Goal: Task Accomplishment & Management: Use online tool/utility

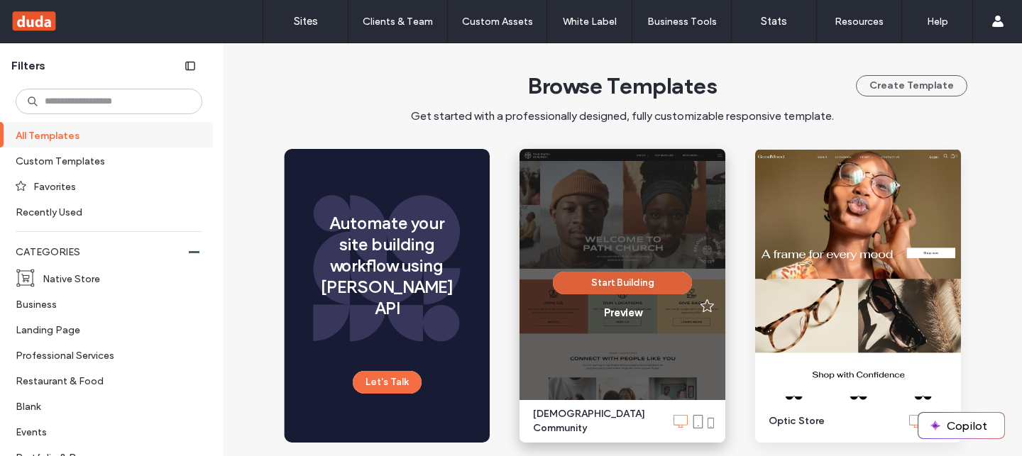
click at [580, 279] on button "Start Building" at bounding box center [622, 283] width 139 height 23
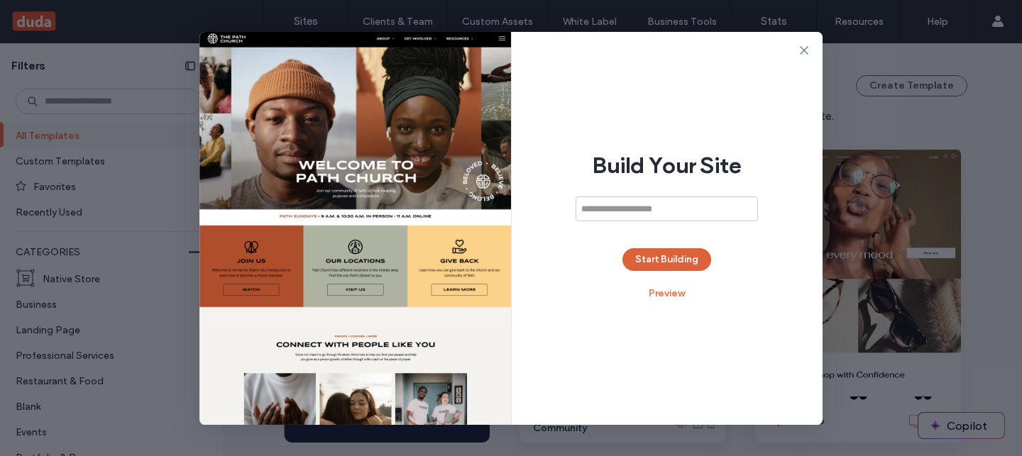
click at [656, 264] on button "Start Building" at bounding box center [666, 259] width 89 height 23
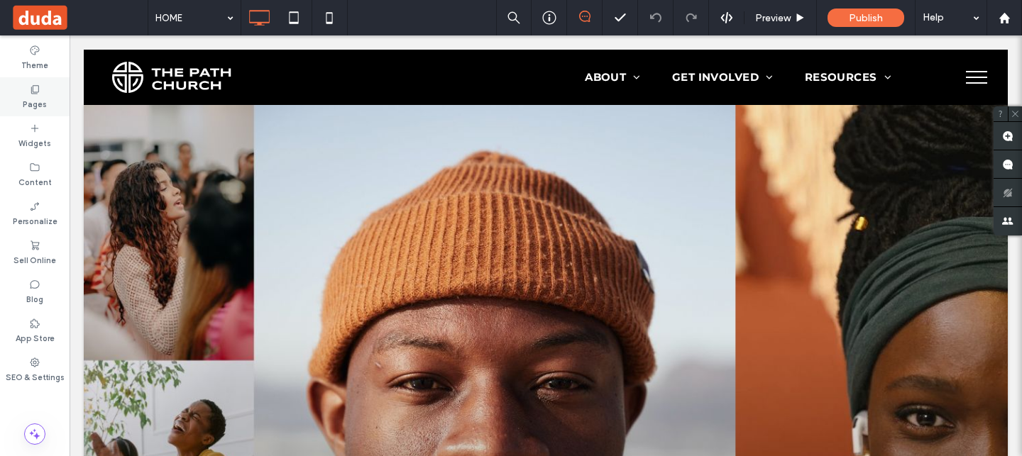
click at [42, 85] on div "Pages" at bounding box center [35, 96] width 70 height 39
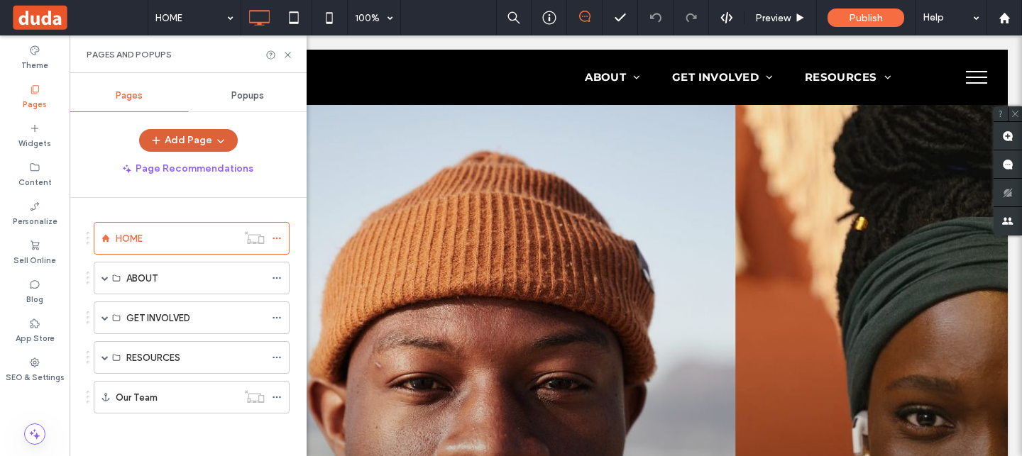
click at [220, 145] on icon "button" at bounding box center [220, 140] width 11 height 11
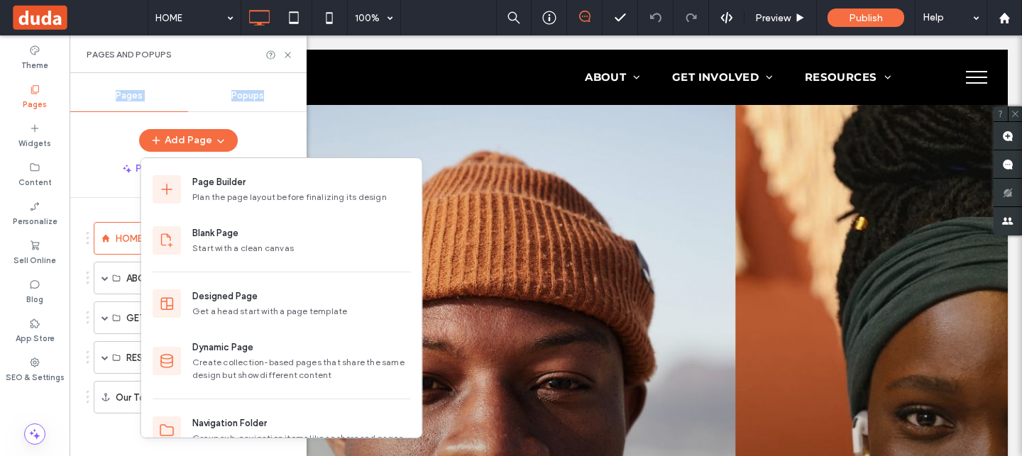
click at [264, 120] on div "Pages Popups Add Page Page Recommendations HOME ABOUT Who we are Upcoming Event…" at bounding box center [188, 264] width 237 height 369
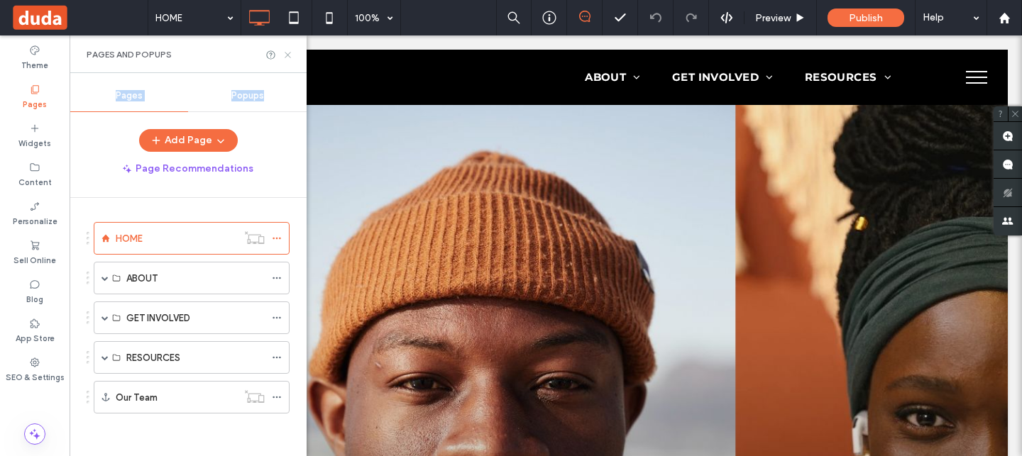
click at [289, 50] on icon at bounding box center [287, 55] width 11 height 11
